Goal: Information Seeking & Learning: Learn about a topic

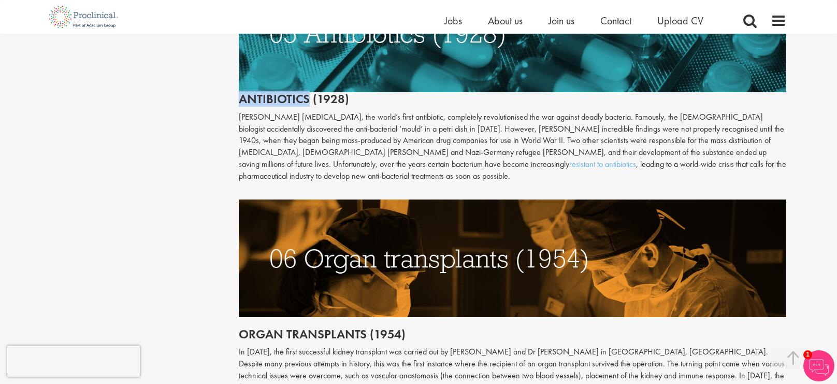
scroll to position [1584, 0]
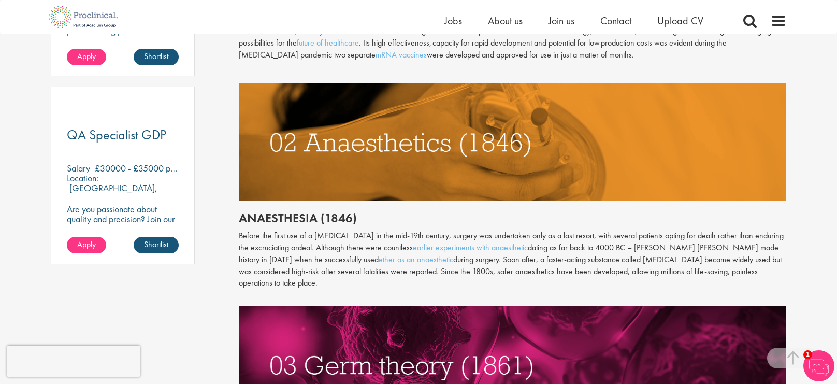
scroll to position [726, 0]
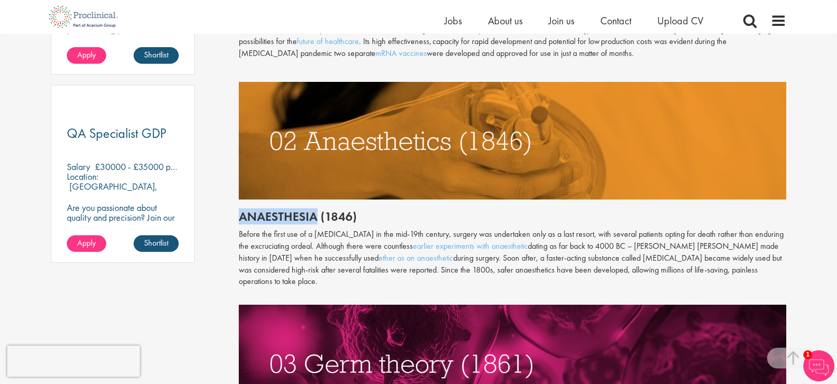
drag, startPoint x: 240, startPoint y: 213, endPoint x: 315, endPoint y: 220, distance: 75.9
click at [315, 220] on h2 "Anaesthesia (1846)" at bounding box center [513, 216] width 548 height 13
copy h2 "Anaesthesia"
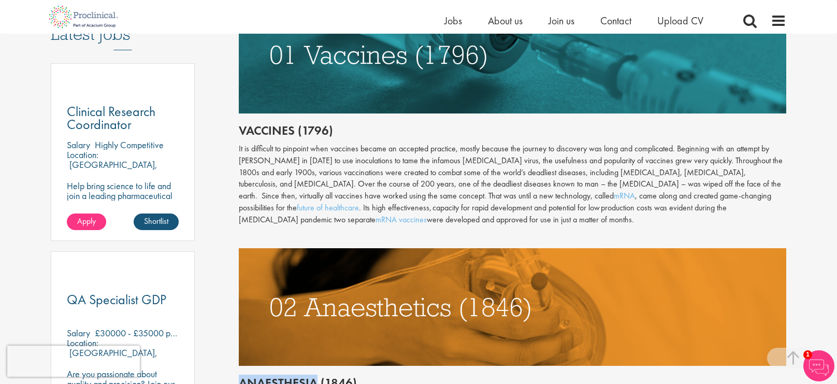
scroll to position [560, 0]
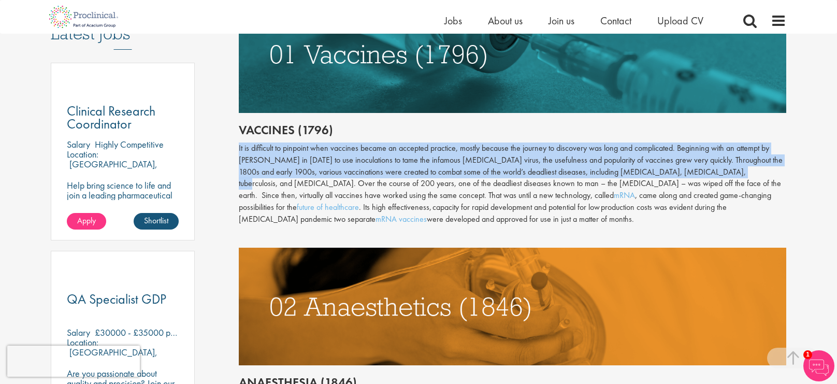
drag, startPoint x: 237, startPoint y: 147, endPoint x: 723, endPoint y: 167, distance: 486.8
copy div "It is difficult to pinpoint when vaccines became an accepted practice, mostly b…"
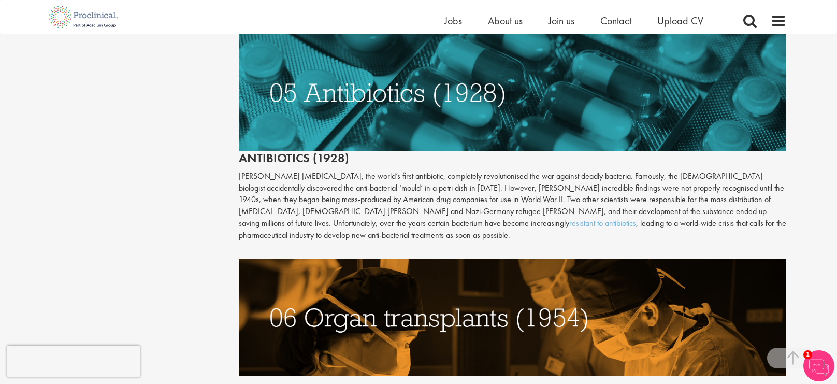
scroll to position [1538, 0]
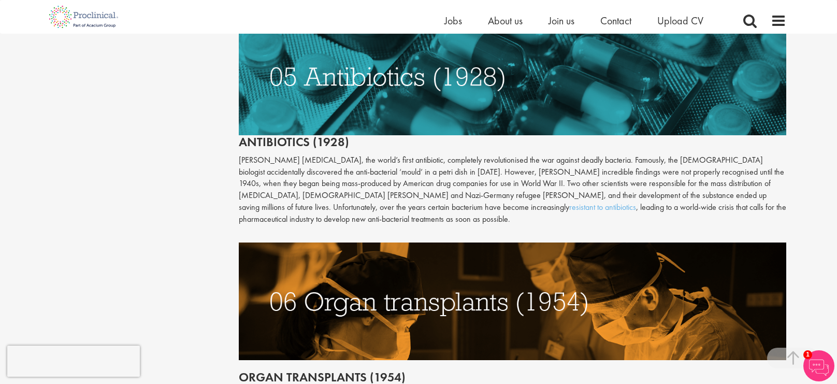
click at [146, 181] on div "Content types Quizzes Blogs Guidebooks & Reports Videos Infographics Case studi…" at bounding box center [418, 32] width 751 height 2919
drag, startPoint x: 338, startPoint y: 149, endPoint x: 343, endPoint y: 147, distance: 5.6
click at [343, 154] on p "[PERSON_NAME] [MEDICAL_DATA], the world’s first antibiotic, completely revoluti…" at bounding box center [513, 189] width 548 height 71
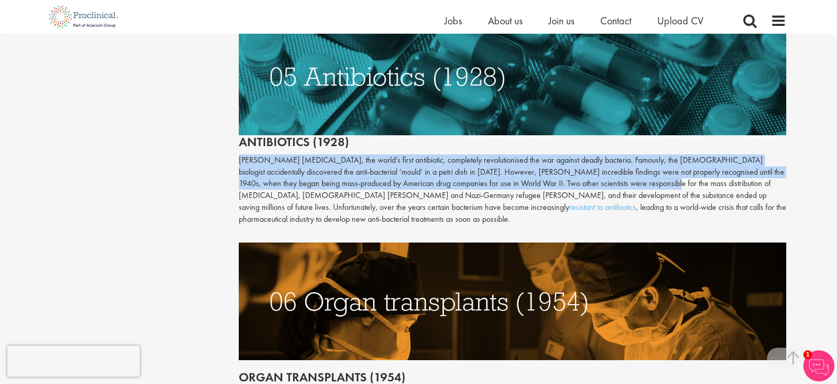
drag, startPoint x: 240, startPoint y: 149, endPoint x: 620, endPoint y: 172, distance: 380.4
click at [620, 172] on p "[PERSON_NAME] [MEDICAL_DATA], the world’s first antibiotic, completely revoluti…" at bounding box center [513, 189] width 548 height 71
click at [169, 157] on div "Content types Quizzes Blogs Guidebooks & Reports Videos Infographics Case studi…" at bounding box center [418, 32] width 751 height 2919
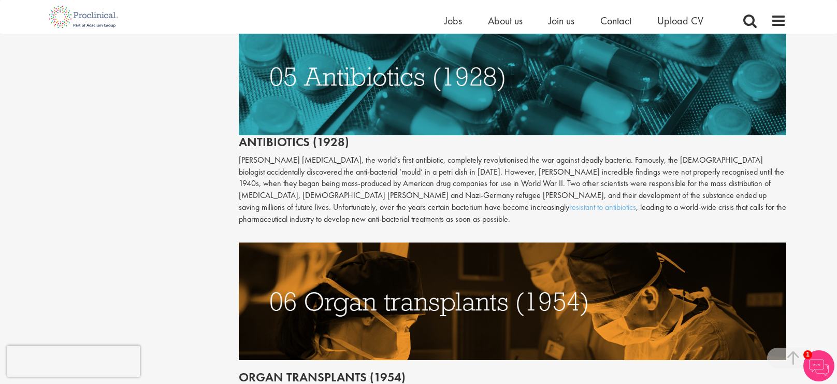
click at [195, 195] on div "Content types Quizzes Blogs Guidebooks & Reports Videos Infographics Case studi…" at bounding box center [418, 32] width 751 height 2919
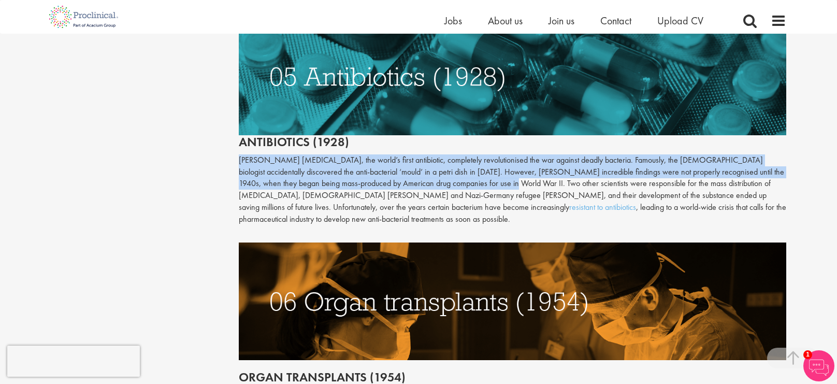
drag, startPoint x: 239, startPoint y: 147, endPoint x: 461, endPoint y: 167, distance: 223.1
click at [461, 167] on p "[PERSON_NAME] [MEDICAL_DATA], the world’s first antibiotic, completely revoluti…" at bounding box center [513, 189] width 548 height 71
copy p "[PERSON_NAME] [MEDICAL_DATA], the world’s first antibiotic, completely revoluti…"
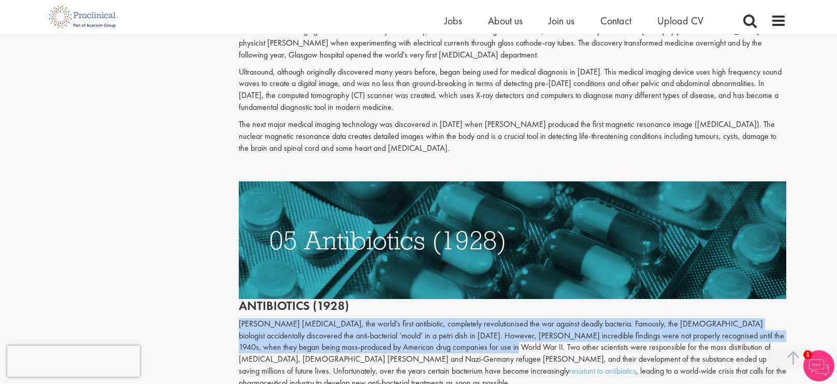
scroll to position [1376, 0]
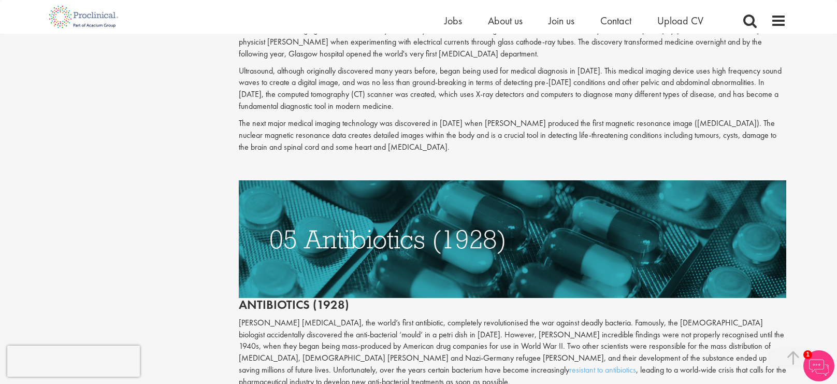
click at [226, 186] on div "Content types Quizzes Blogs Guidebooks & Reports Videos Infographics Case studi…" at bounding box center [418, 194] width 751 height 2919
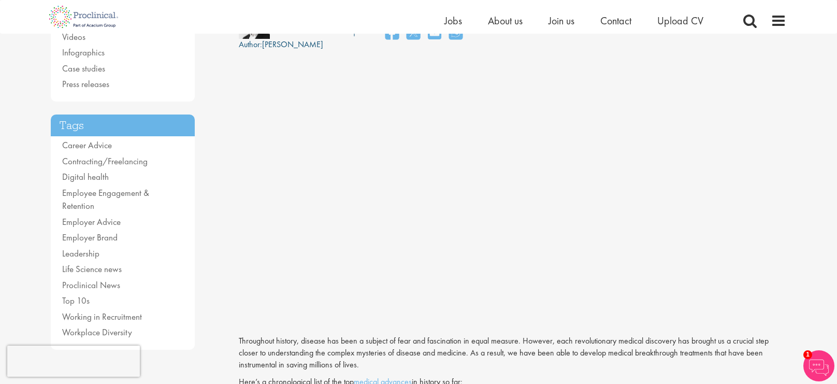
scroll to position [149, 0]
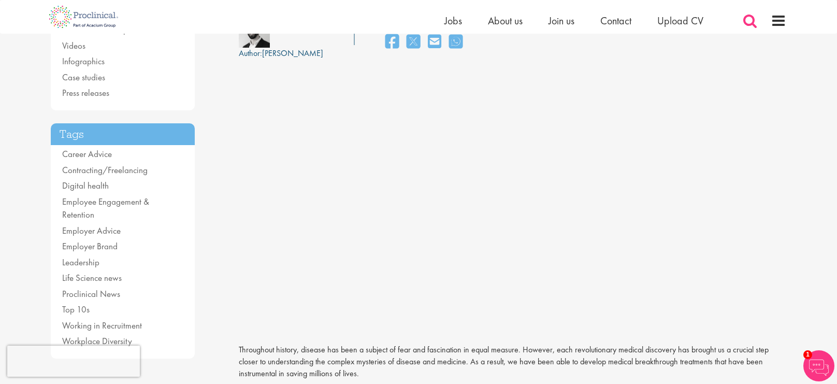
click at [753, 19] on span at bounding box center [750, 21] width 16 height 16
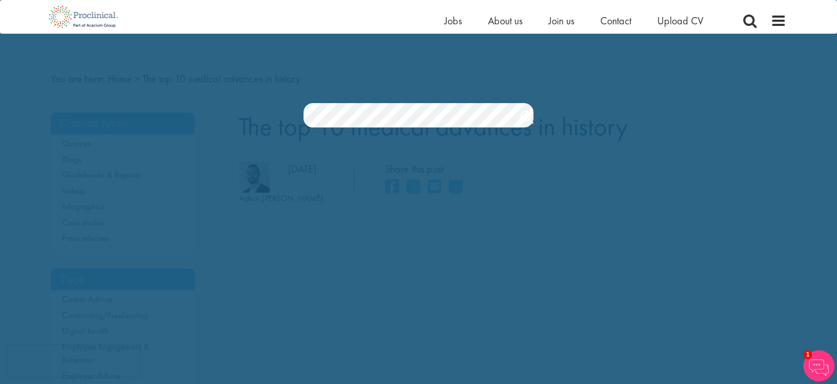
scroll to position [0, 0]
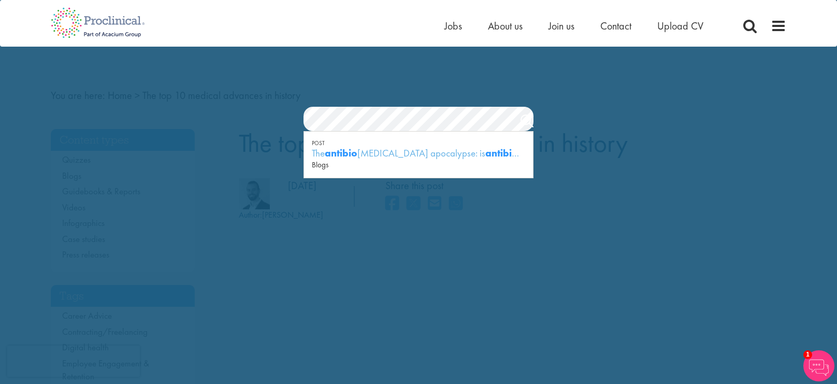
click at [614, 129] on section "Jobs Search" at bounding box center [418, 119] width 837 height 25
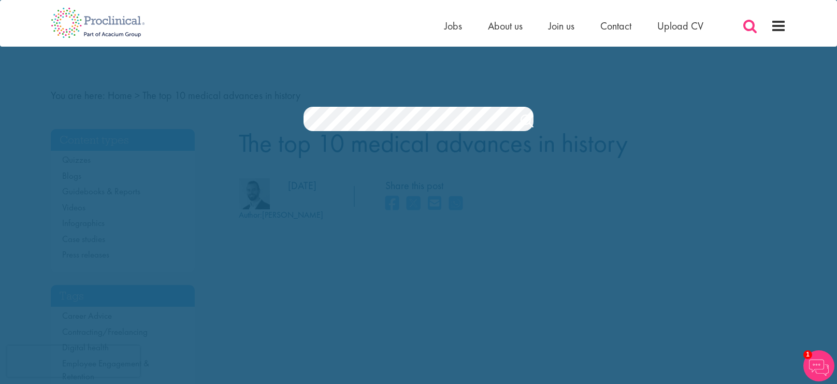
click at [745, 23] on span at bounding box center [750, 26] width 16 height 16
click at [658, 90] on div "Jobs Search" at bounding box center [418, 91] width 837 height 79
click at [745, 23] on span at bounding box center [750, 26] width 16 height 16
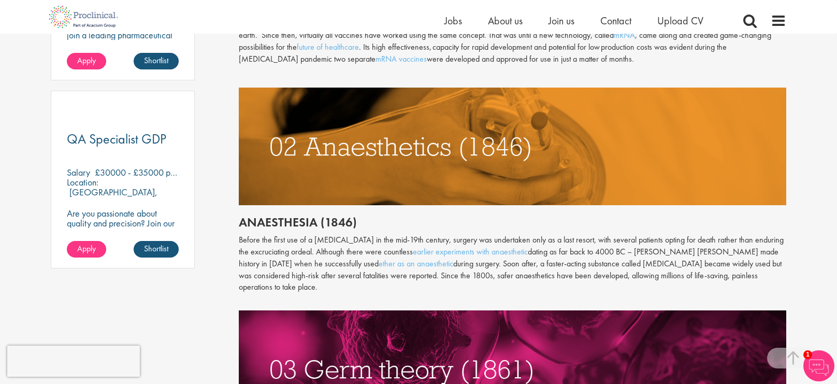
scroll to position [686, 0]
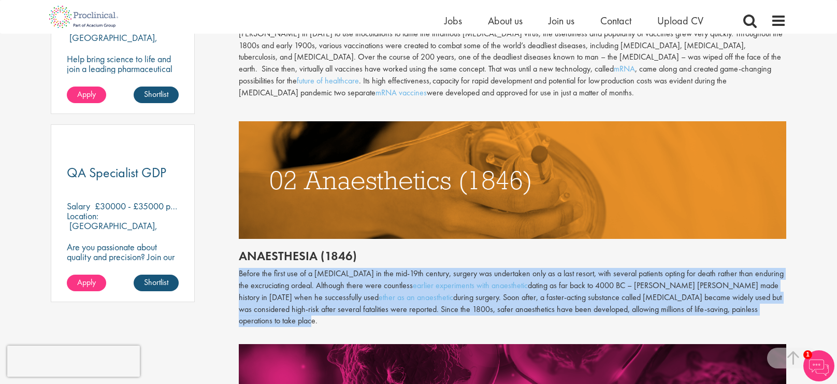
drag, startPoint x: 239, startPoint y: 273, endPoint x: 760, endPoint y: 306, distance: 522.1
click at [760, 306] on p "Before the first use of a [MEDICAL_DATA] in the mid-19th century, surgery was u…" at bounding box center [513, 297] width 548 height 59
copy p "Before the first use of a [MEDICAL_DATA] in the mid-19th century, surgery was u…"
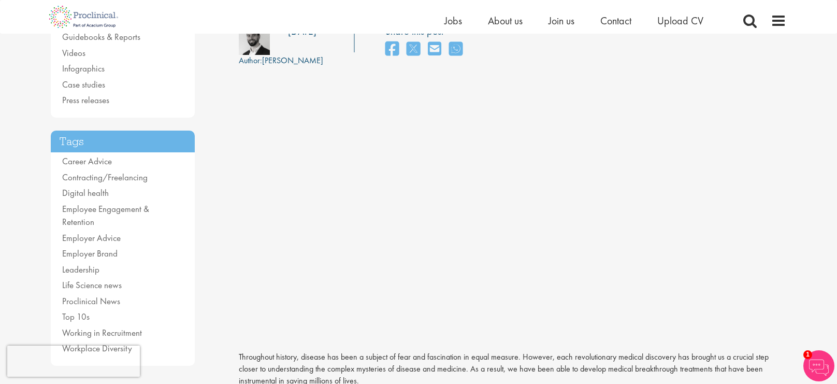
scroll to position [0, 0]
